Goal: Find specific page/section: Find specific page/section

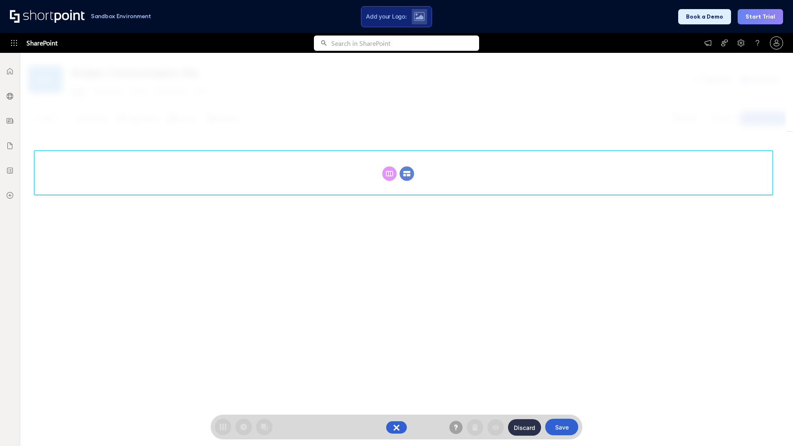
scroll to position [114, 0]
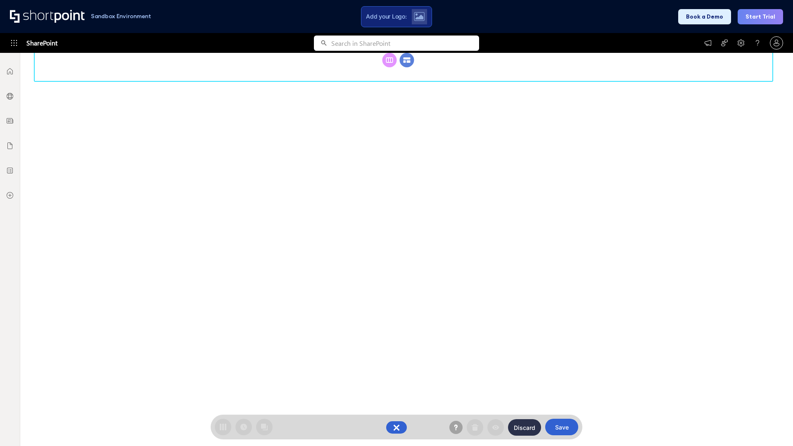
click at [407, 67] on circle at bounding box center [407, 60] width 14 height 14
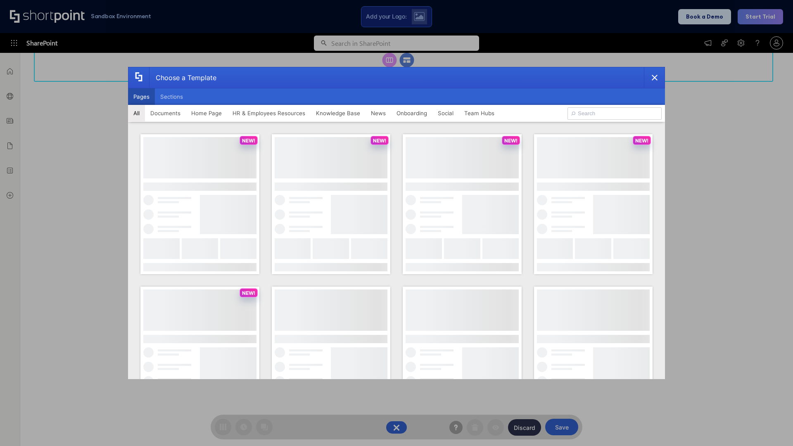
scroll to position [0, 0]
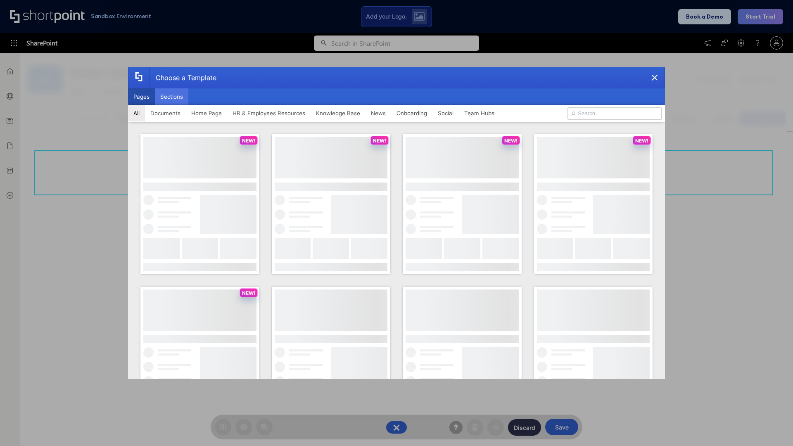
click at [171, 97] on button "Sections" at bounding box center [171, 96] width 33 height 17
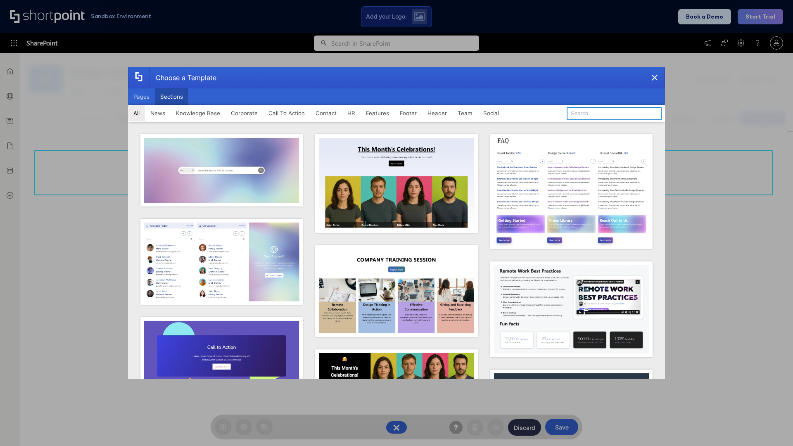
type input "Teams Basics"
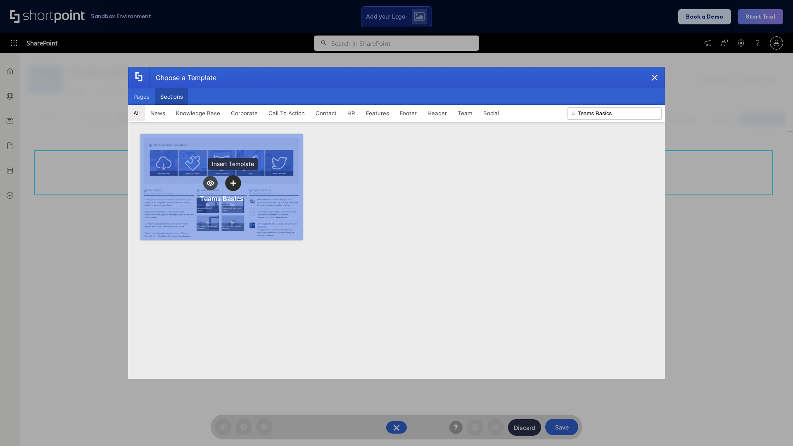
click at [233, 183] on icon "template selector" at bounding box center [233, 183] width 6 height 6
